Goal: Use online tool/utility: Utilize a website feature to perform a specific function

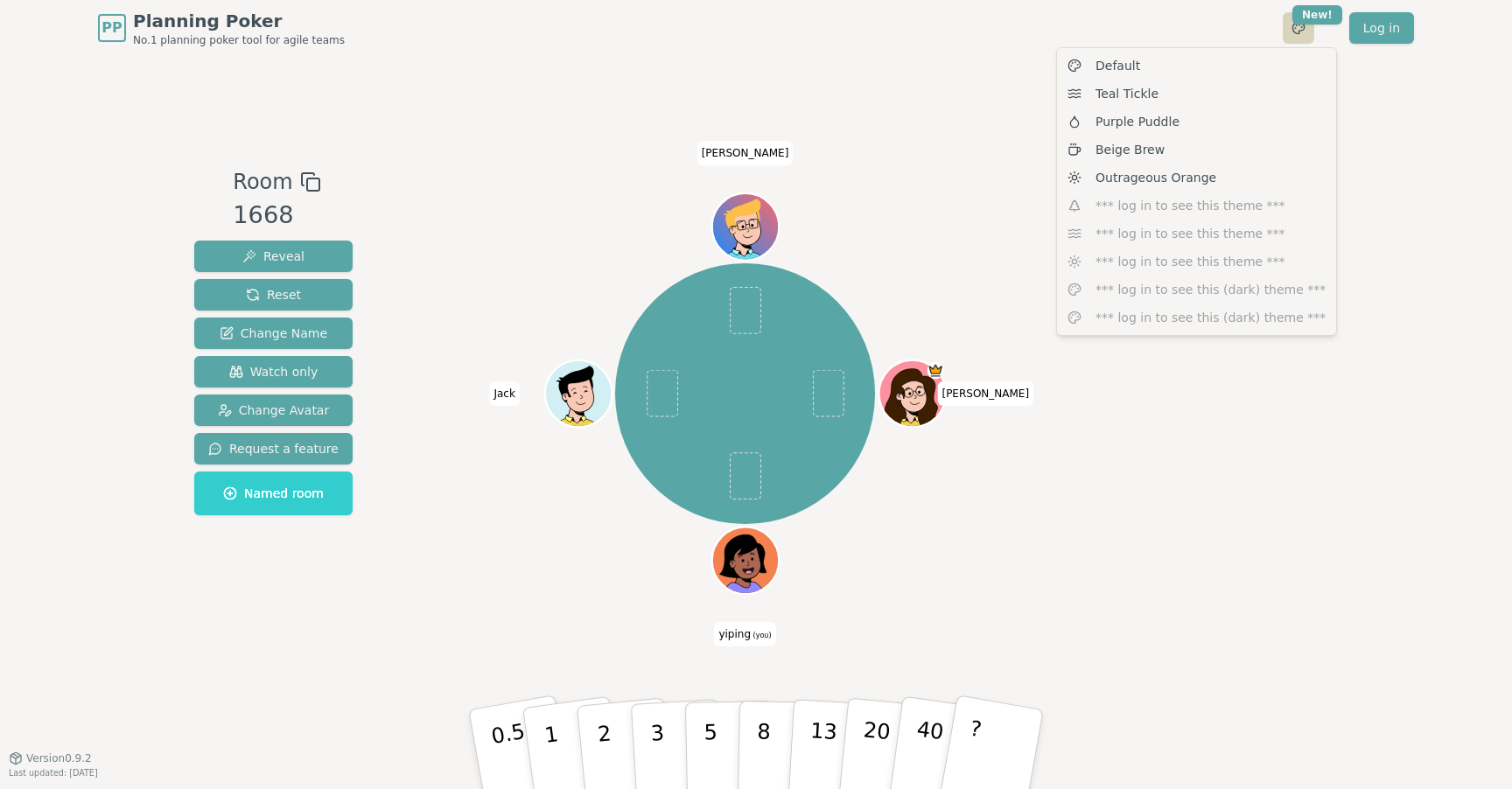
click at [1295, 31] on html "PP Planning Poker No.1 planning poker tool for agile teams Toggle theme New! Lo…" at bounding box center [756, 394] width 1512 height 789
click at [1389, 149] on html "PP Planning Poker No.1 planning poker tool for agile teams Toggle theme New! Lo…" at bounding box center [756, 394] width 1512 height 789
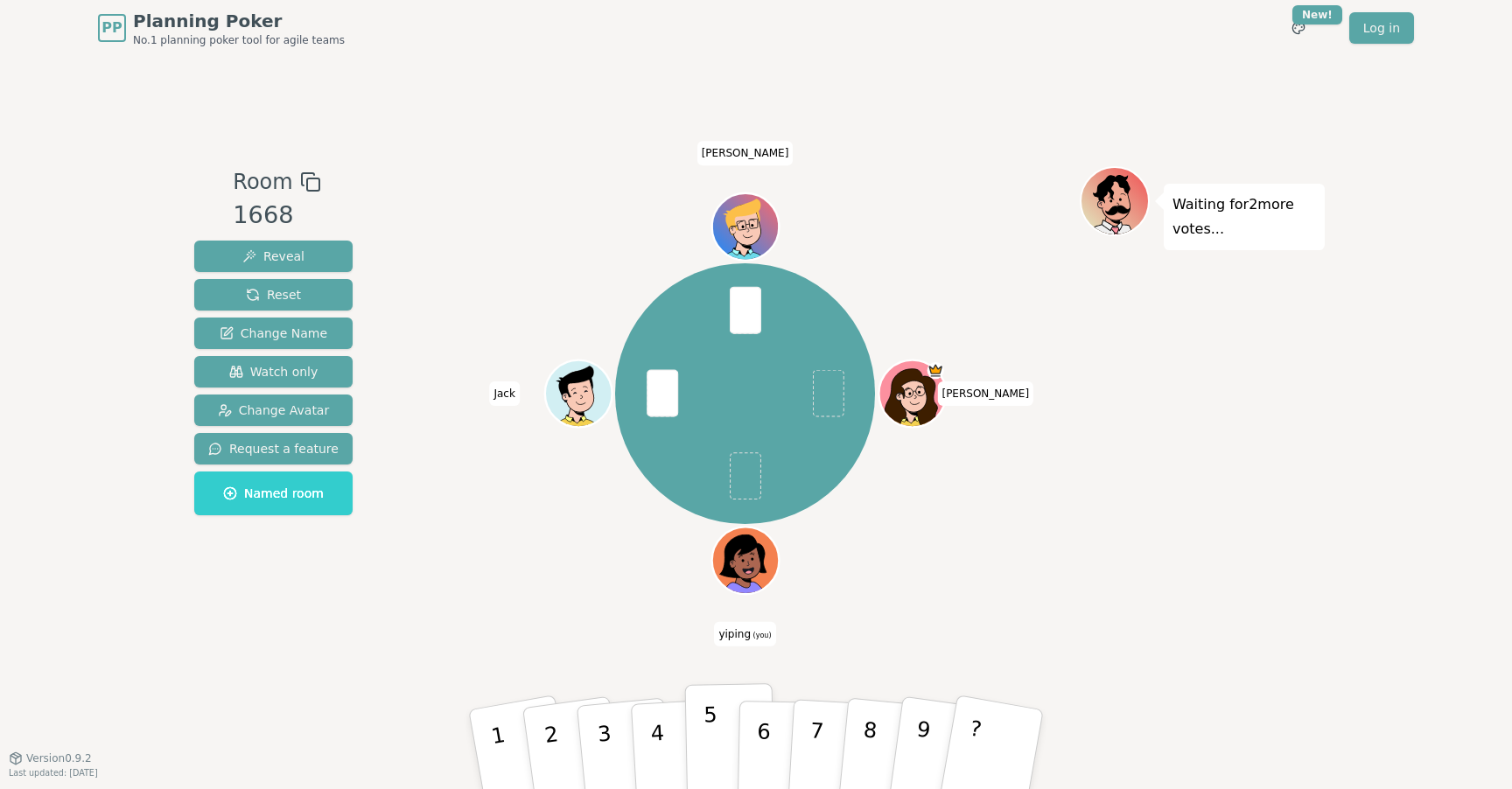
click at [712, 724] on p "5" at bounding box center [710, 749] width 15 height 95
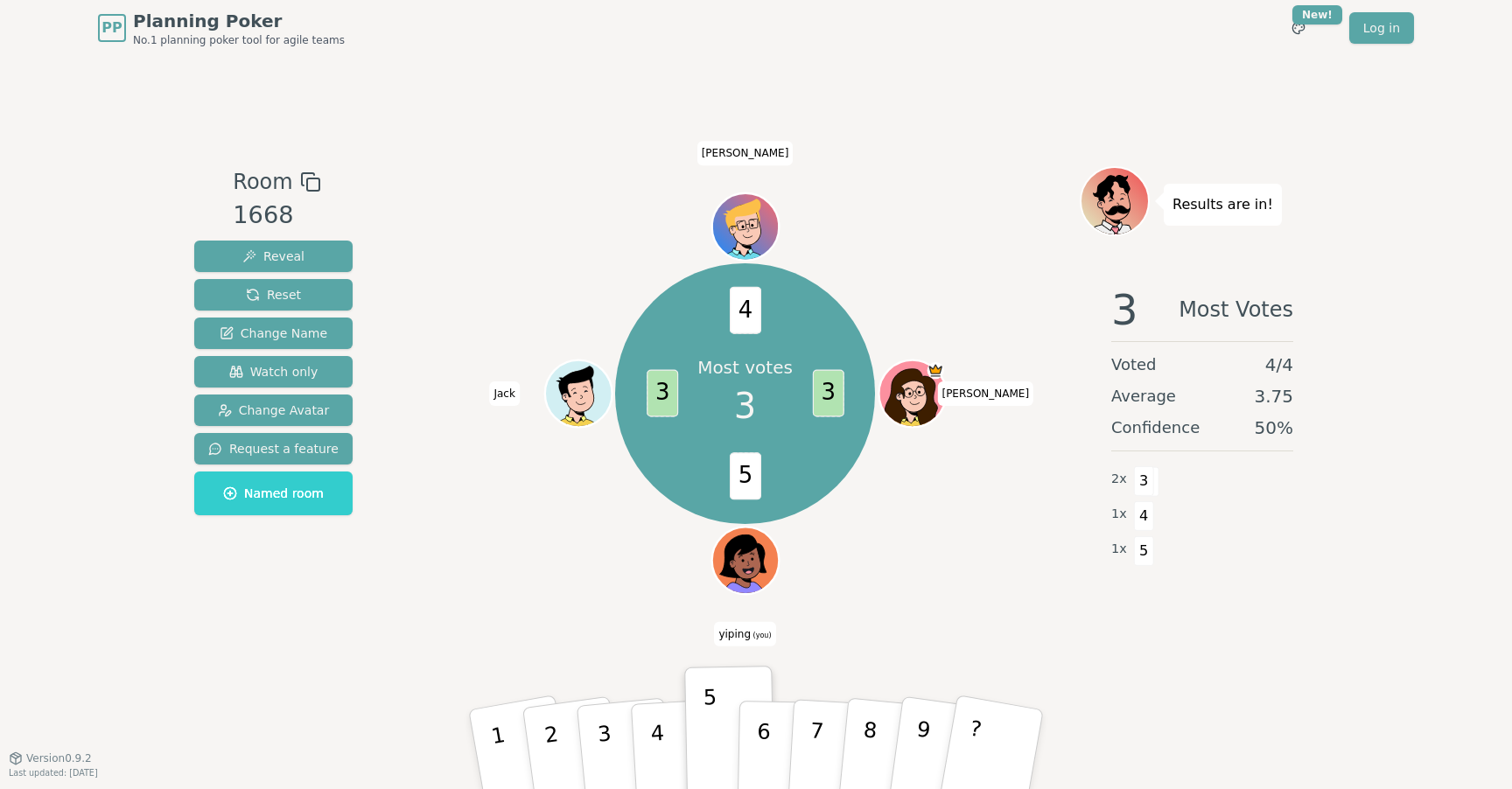
click at [622, 645] on div "Most votes 3 3 5 3 4 [PERSON_NAME] (you) [PERSON_NAME]" at bounding box center [745, 407] width 669 height 482
click at [960, 568] on div "Most votes 3 3 5 3 4 [PERSON_NAME] (you) [PERSON_NAME]" at bounding box center [745, 393] width 669 height 392
click at [663, 737] on p "4" at bounding box center [659, 750] width 19 height 96
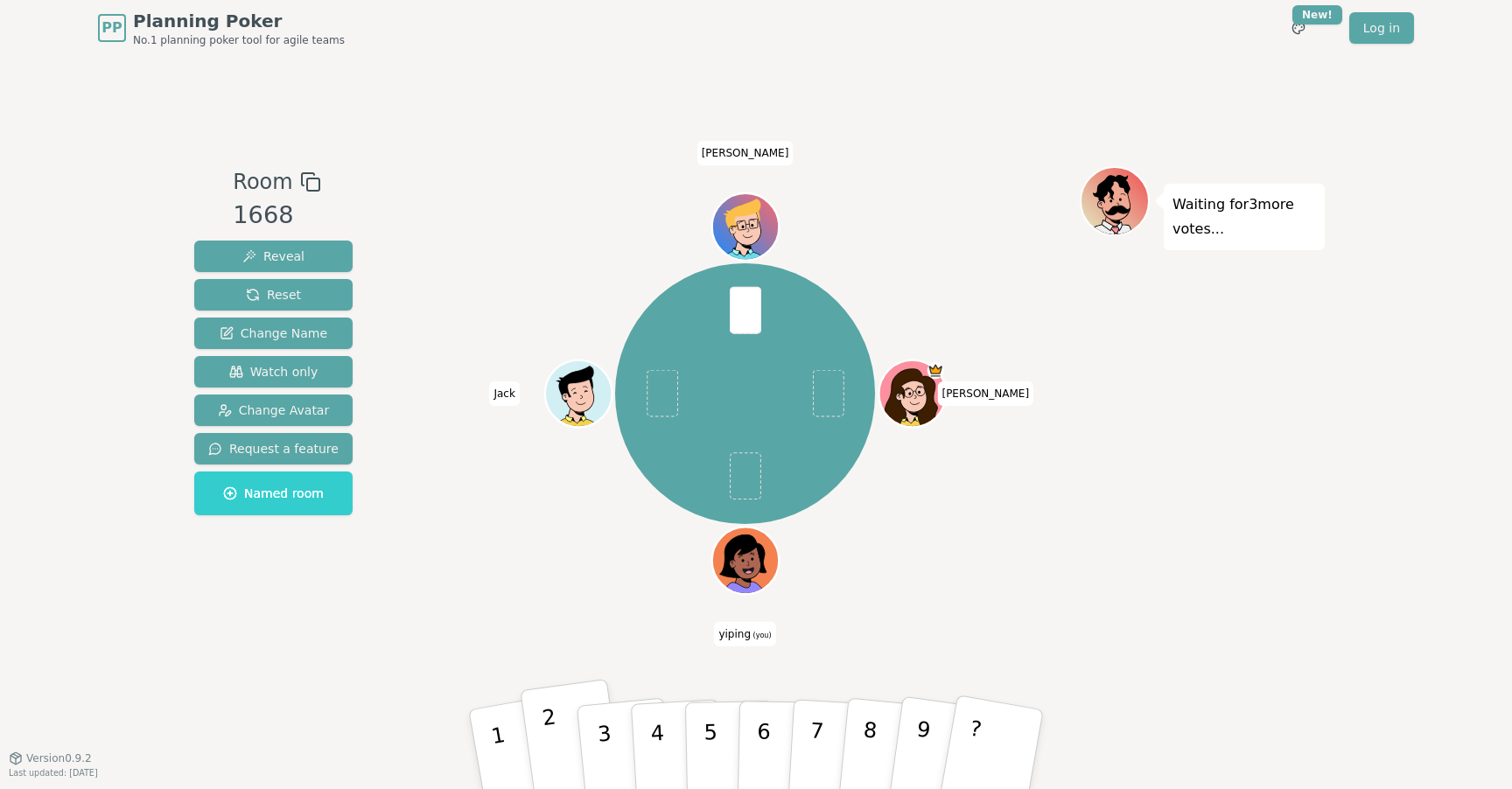
click at [559, 745] on button "2" at bounding box center [572, 749] width 104 height 142
click at [555, 739] on p "2" at bounding box center [553, 751] width 26 height 96
click at [619, 745] on button "3" at bounding box center [624, 750] width 100 height 139
click at [863, 745] on p "8" at bounding box center [870, 747] width 23 height 96
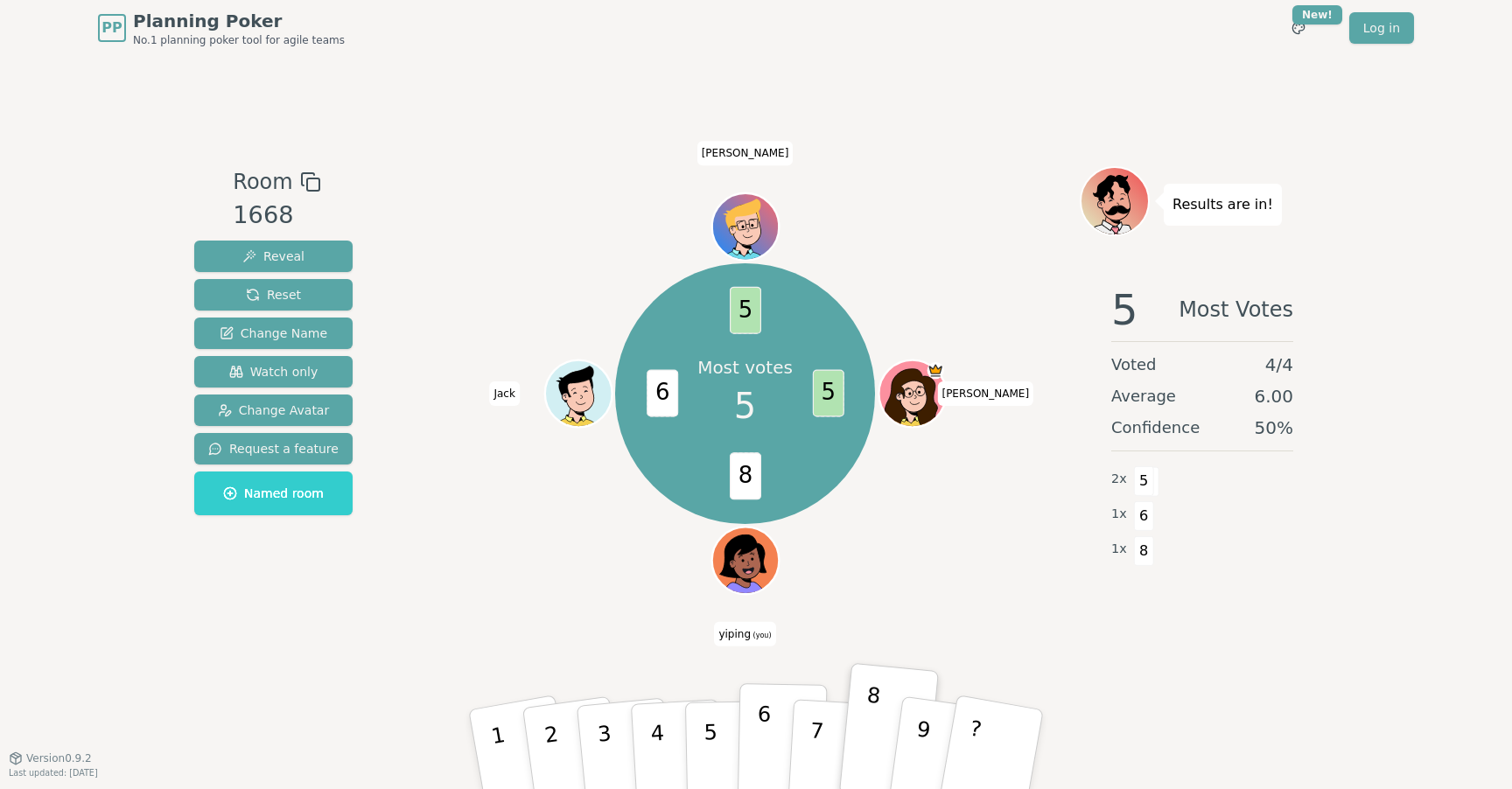
click at [774, 748] on button "6" at bounding box center [783, 750] width 90 height 133
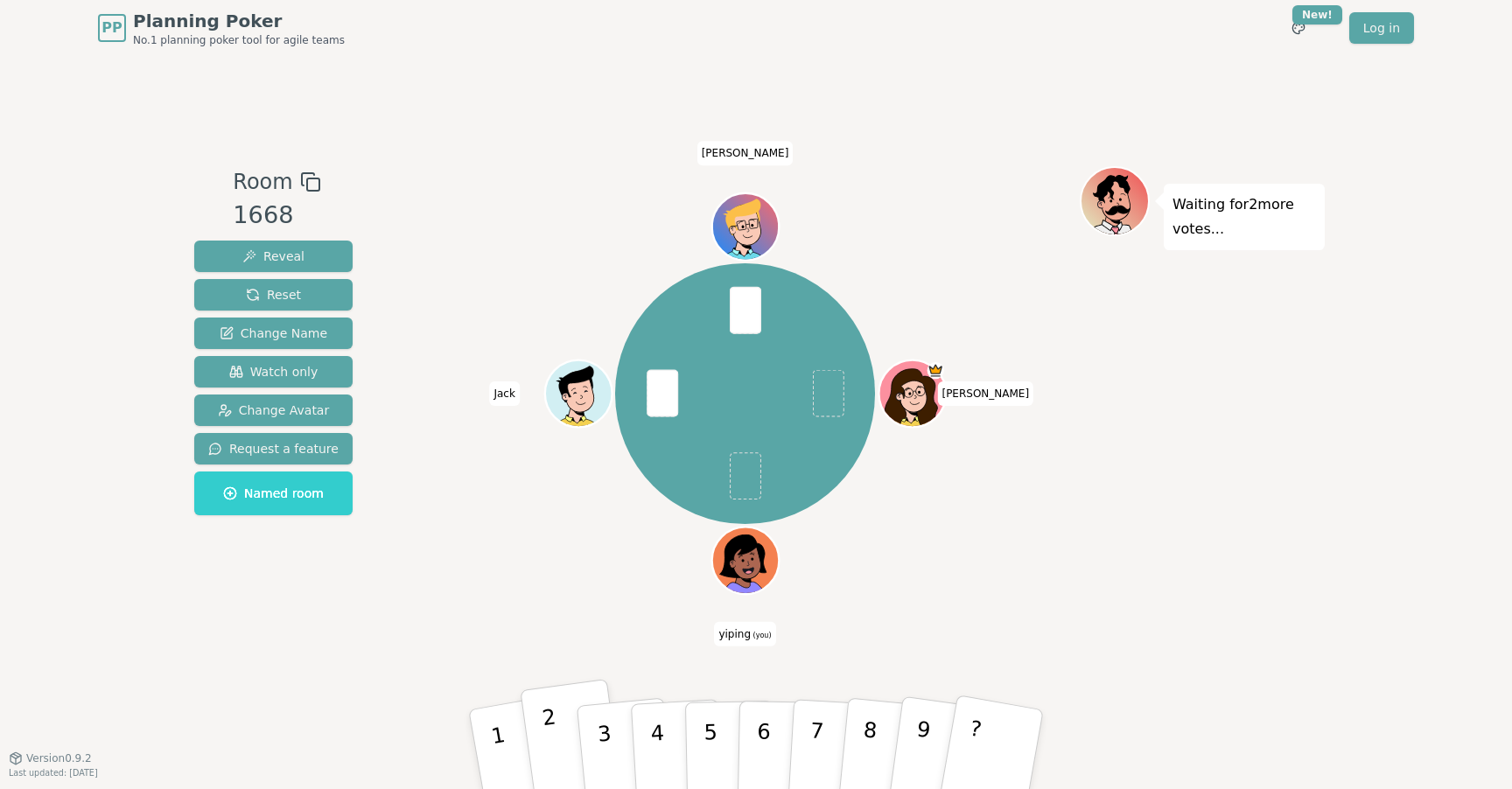
click at [551, 741] on p "2" at bounding box center [553, 751] width 26 height 96
